Goal: Navigation & Orientation: Understand site structure

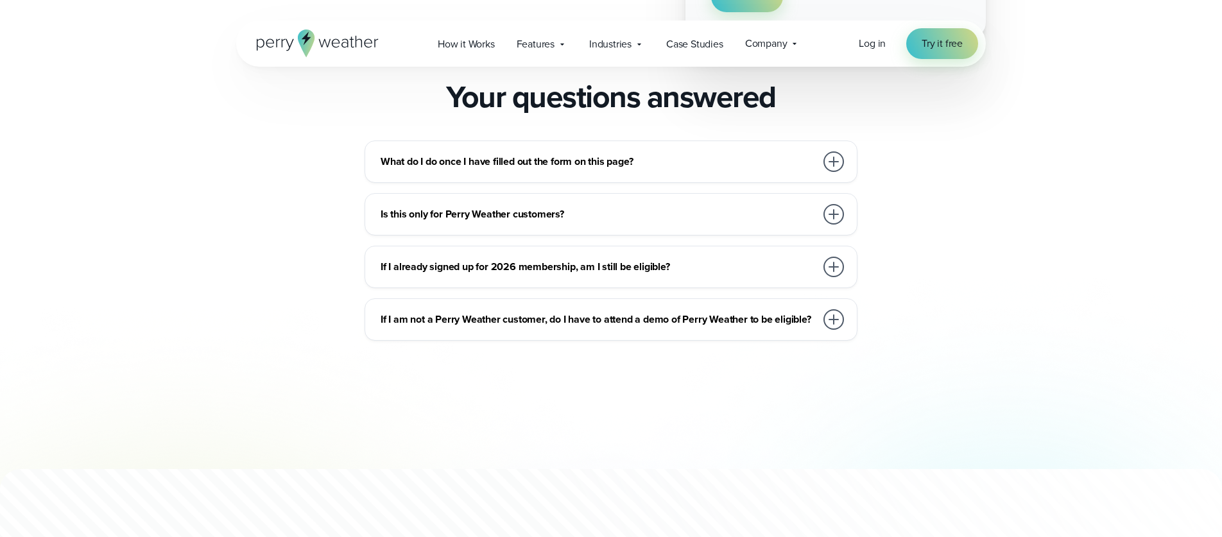
scroll to position [1045, 0]
click at [832, 212] on div at bounding box center [833, 213] width 21 height 21
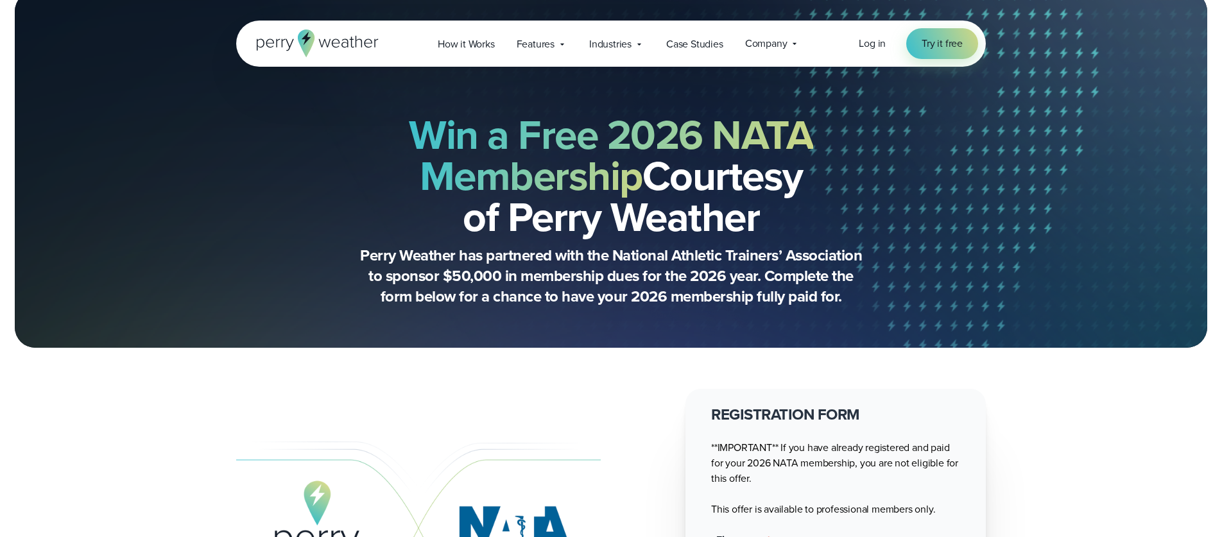
scroll to position [0, 0]
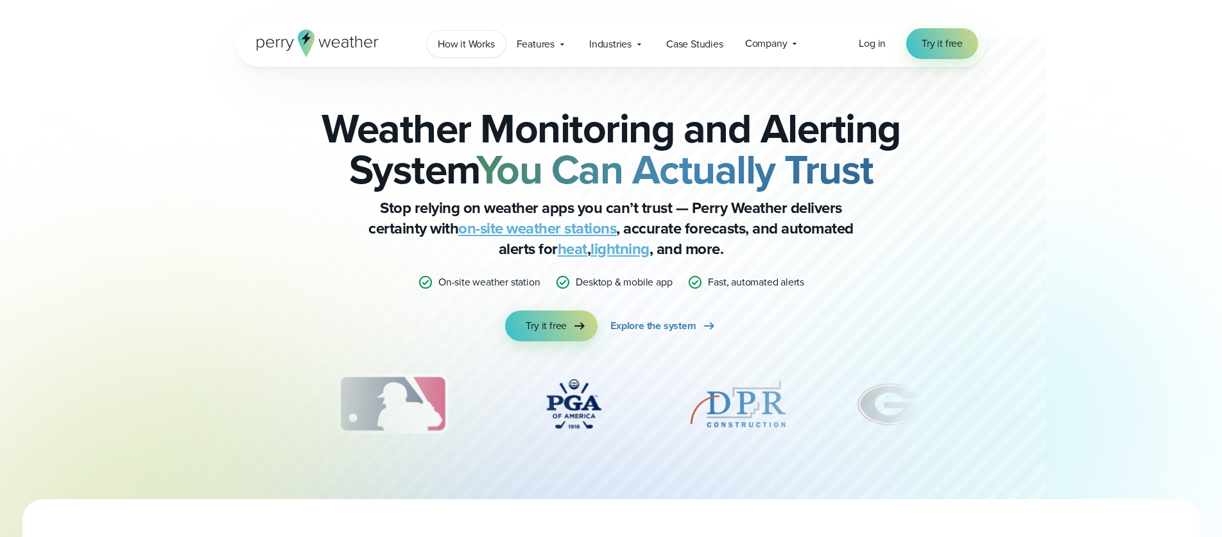
click at [459, 43] on span "How it Works" at bounding box center [466, 44] width 57 height 15
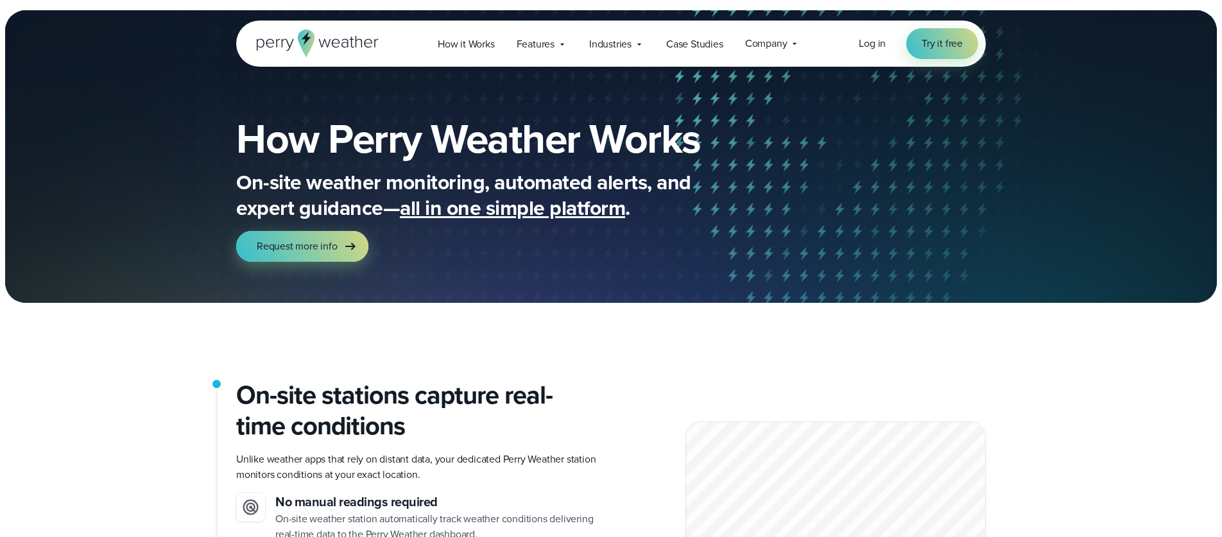
click at [331, 41] on icon at bounding box center [318, 44] width 122 height 28
